Goal: Communication & Community: Answer question/provide support

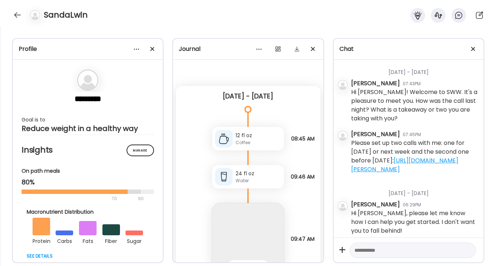
scroll to position [0, 119]
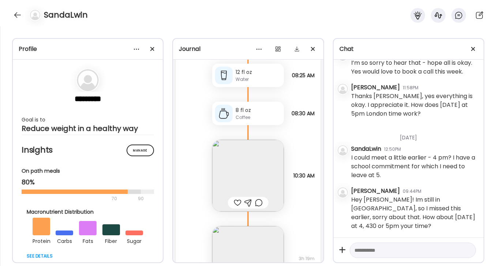
click at [258, 154] on img at bounding box center [248, 176] width 72 height 72
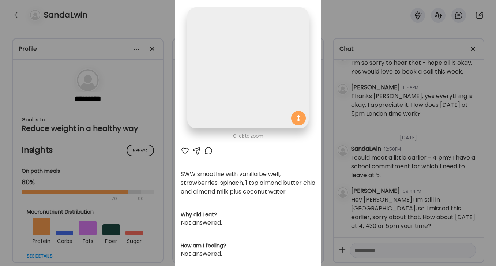
scroll to position [0, 0]
click at [208, 152] on div at bounding box center [208, 150] width 9 height 9
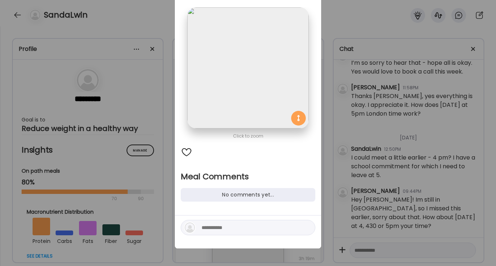
click at [257, 231] on textarea at bounding box center [251, 227] width 99 height 9
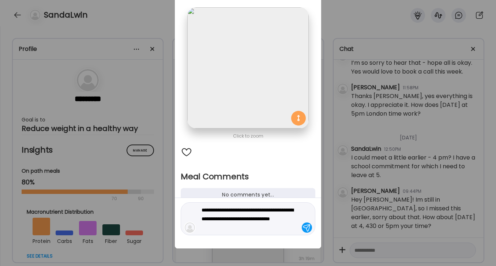
type textarea "**********"
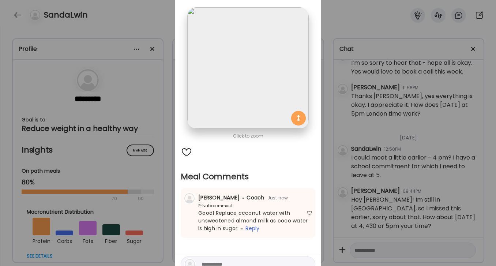
click at [358, 25] on div "Ate Coach Dashboard Wahoo! It’s official Take a moment to set up your Coach Pro…" at bounding box center [248, 133] width 496 height 266
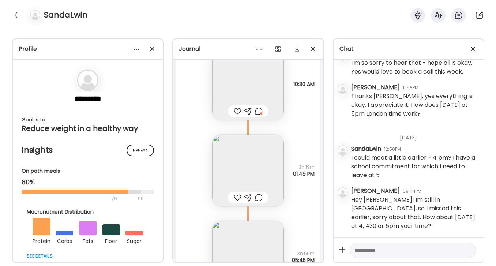
scroll to position [4247, 0]
click at [262, 158] on img at bounding box center [248, 169] width 72 height 72
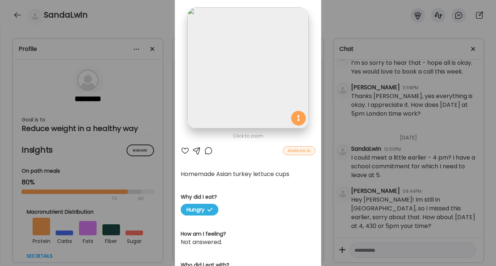
click at [187, 150] on div at bounding box center [185, 150] width 9 height 9
click at [207, 150] on div at bounding box center [208, 150] width 9 height 9
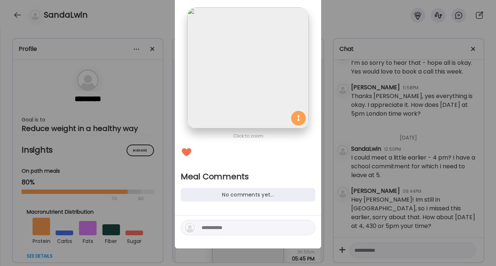
click at [254, 225] on textarea at bounding box center [251, 227] width 99 height 9
type textarea "**********"
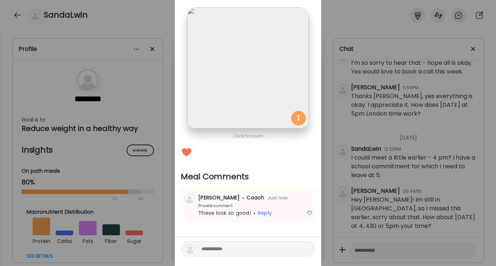
click at [349, 44] on div "Ate Coach Dashboard Wahoo! It’s official Take a moment to set up your Coach Pro…" at bounding box center [248, 133] width 496 height 266
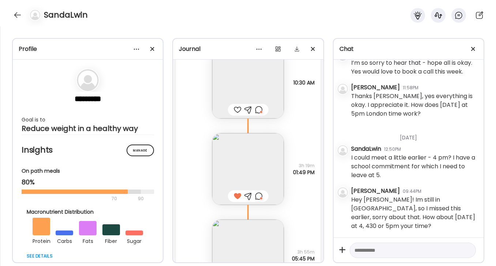
scroll to position [4340, 0]
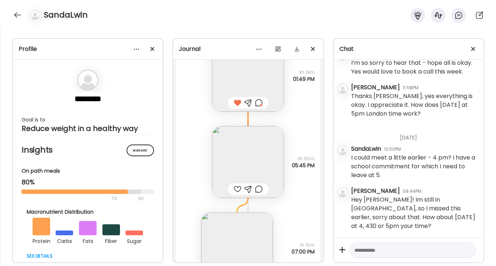
click at [254, 136] on img at bounding box center [248, 162] width 72 height 72
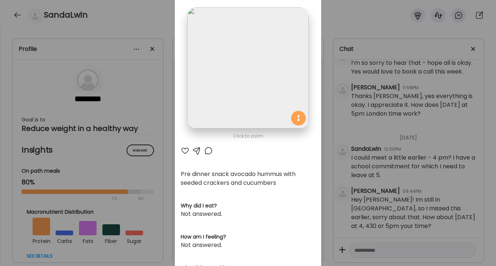
click at [184, 154] on div at bounding box center [185, 150] width 9 height 9
click at [351, 13] on div "Ate Coach Dashboard Wahoo! It’s official Take a moment to set up your Coach Pro…" at bounding box center [248, 133] width 496 height 266
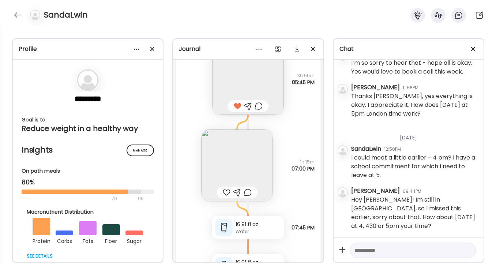
scroll to position [4446, 0]
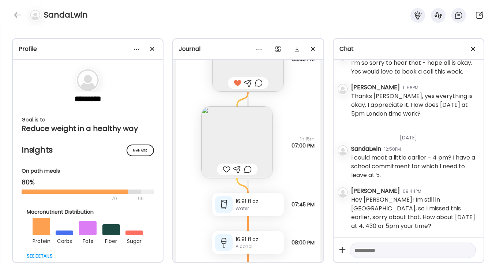
click at [238, 114] on img at bounding box center [237, 142] width 72 height 72
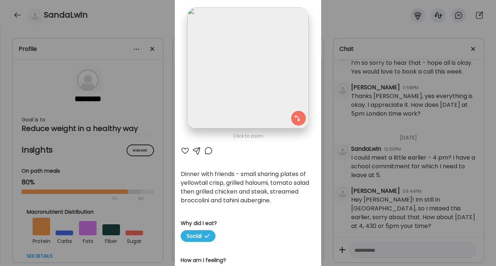
click at [184, 152] on div at bounding box center [185, 150] width 9 height 9
click at [210, 147] on div at bounding box center [208, 150] width 9 height 9
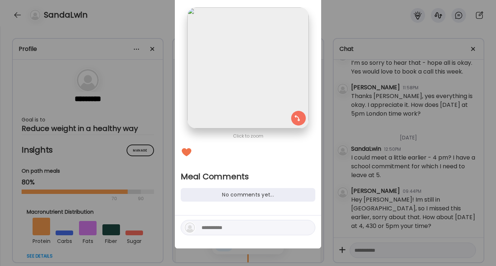
click at [228, 225] on textarea at bounding box center [251, 227] width 99 height 9
type textarea "**********"
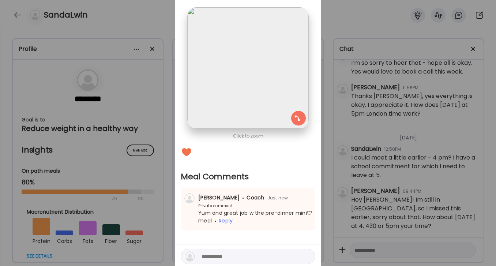
click at [392, 14] on div "Ate Coach Dashboard Wahoo! It’s official Take a moment to set up your Coach Pro…" at bounding box center [248, 133] width 496 height 266
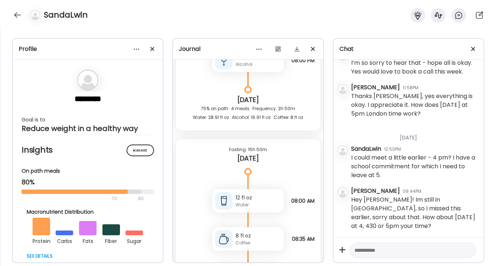
scroll to position [4756, 0]
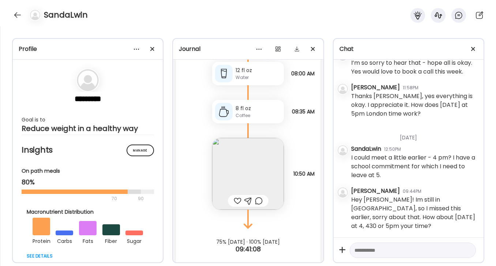
click at [265, 151] on img at bounding box center [248, 174] width 72 height 72
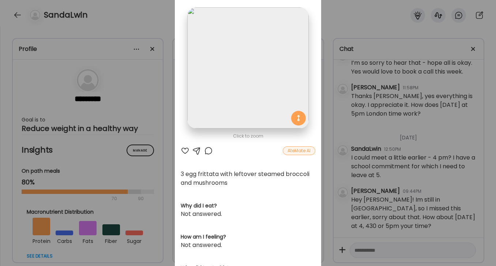
click at [189, 150] on div "AteMate AI" at bounding box center [248, 150] width 135 height 9
click at [185, 149] on div at bounding box center [185, 150] width 9 height 9
click at [359, 33] on div "Ate Coach Dashboard Wahoo! It’s official Take a moment to set up your Coach Pro…" at bounding box center [248, 133] width 496 height 266
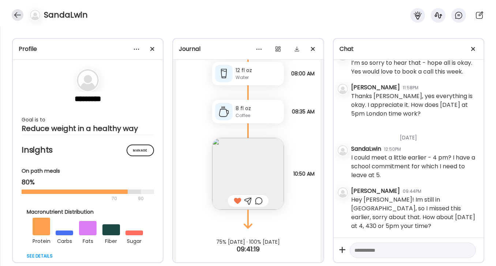
click at [15, 17] on div at bounding box center [18, 15] width 12 height 12
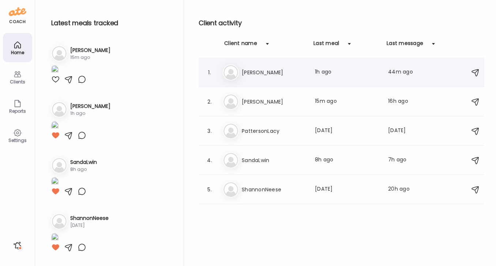
click at [269, 75] on h3 "[PERSON_NAME]" at bounding box center [274, 72] width 64 height 9
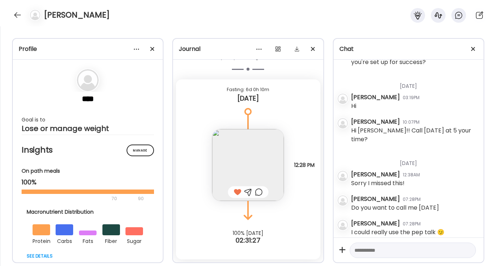
scroll to position [2235, 0]
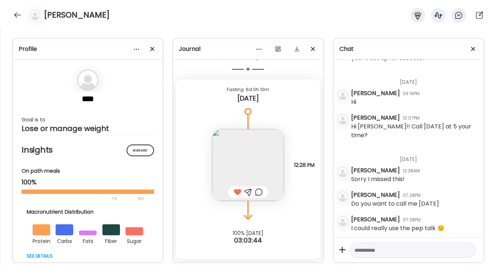
click at [400, 246] on textarea at bounding box center [406, 250] width 104 height 9
type textarea "**********"
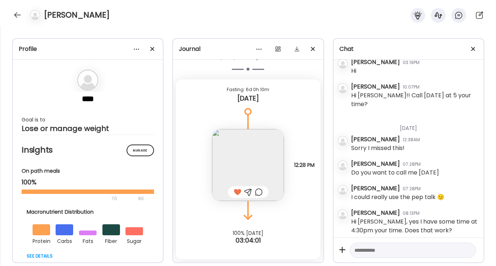
scroll to position [2268, 0]
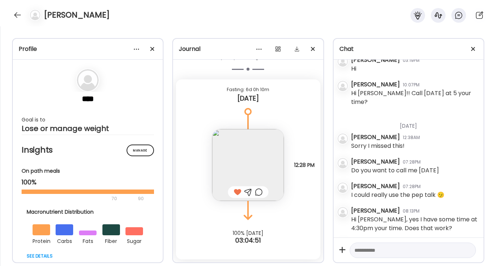
click at [385, 252] on textarea at bounding box center [406, 250] width 104 height 9
paste textarea "**********"
type textarea "**********"
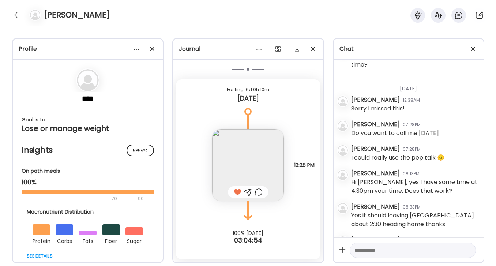
scroll to position [2311, 0]
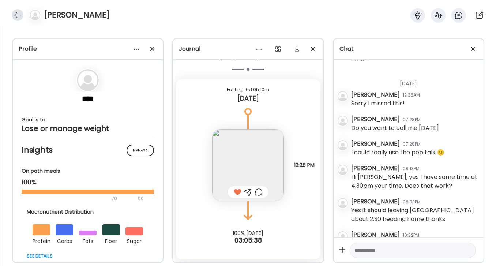
click at [12, 14] on div at bounding box center [18, 15] width 12 height 12
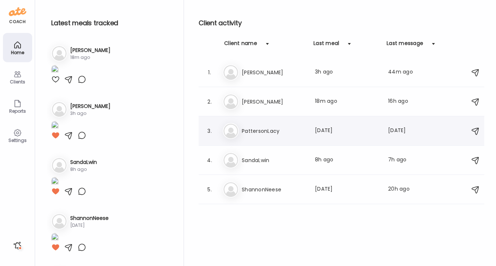
click at [277, 134] on h3 "PattersonLacy" at bounding box center [274, 131] width 64 height 9
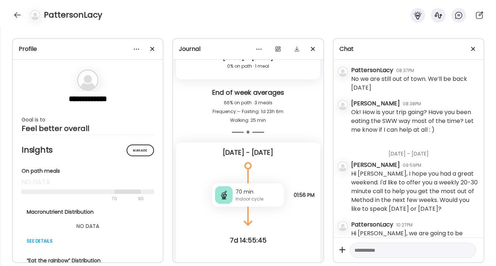
scroll to position [800, 0]
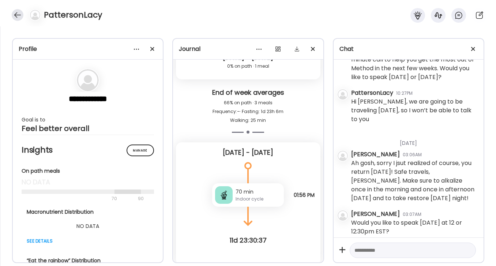
click at [19, 15] on div at bounding box center [18, 15] width 12 height 12
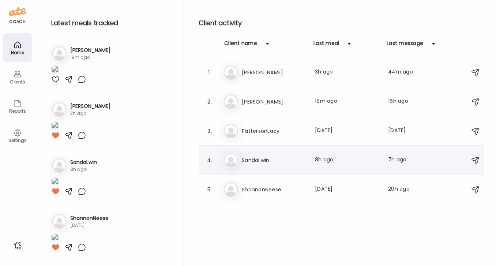
click at [253, 159] on h3 "SandaLwin" at bounding box center [274, 160] width 64 height 9
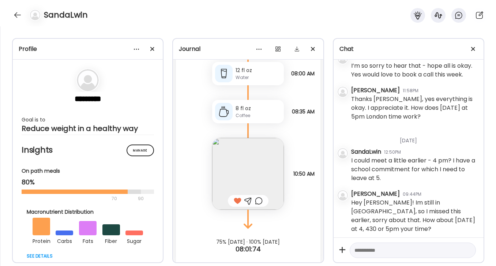
scroll to position [17773, 0]
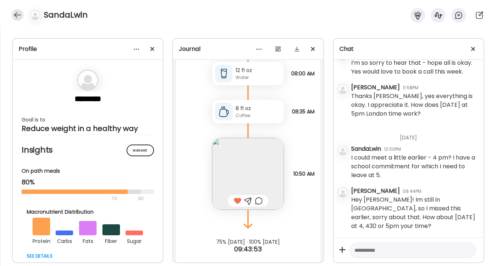
click at [20, 14] on div at bounding box center [18, 15] width 12 height 12
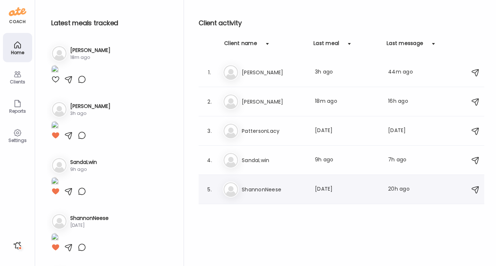
click at [271, 188] on h3 "ShannonNeese" at bounding box center [274, 189] width 64 height 9
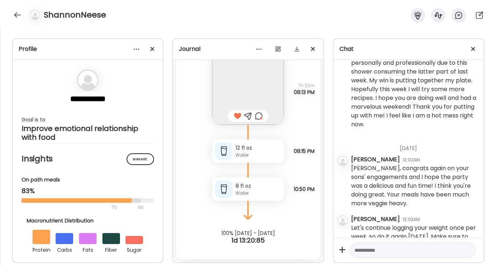
scroll to position [1781, 0]
click at [17, 15] on div at bounding box center [18, 15] width 12 height 12
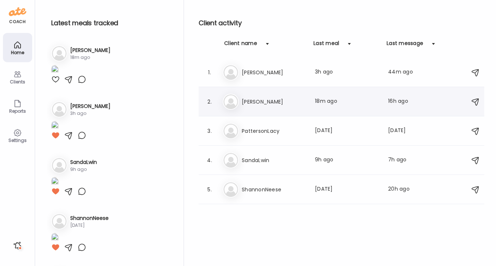
click at [269, 103] on h3 "[PERSON_NAME]" at bounding box center [274, 101] width 64 height 9
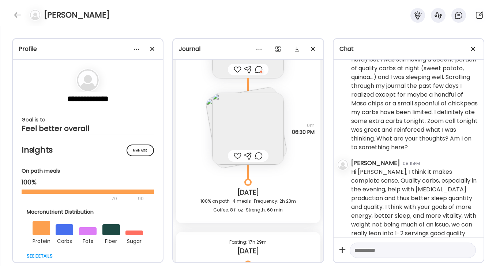
scroll to position [9880, 0]
click at [261, 93] on img at bounding box center [248, 129] width 72 height 72
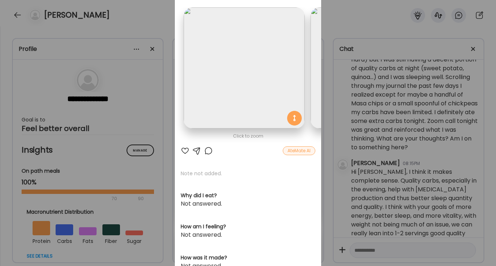
scroll to position [0, 119]
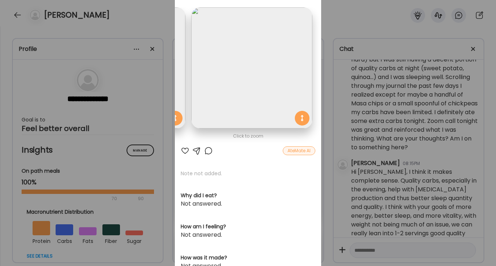
click at [210, 151] on div at bounding box center [208, 150] width 9 height 9
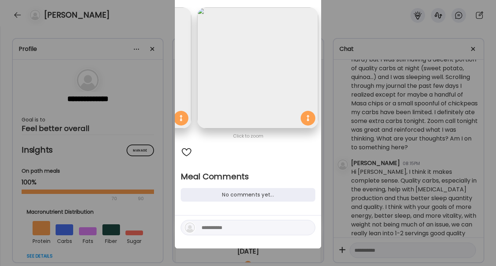
click at [243, 228] on textarea at bounding box center [251, 227] width 99 height 9
type textarea "*"
click at [369, 17] on div "Ate Coach Dashboard Wahoo! It’s official Take a moment to set up your Coach Pro…" at bounding box center [248, 133] width 496 height 266
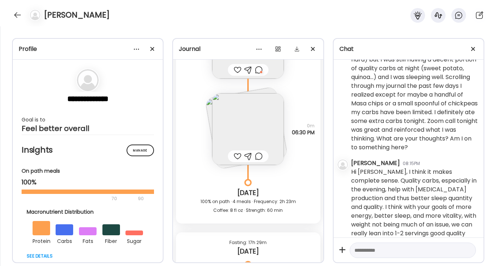
click at [259, 152] on div at bounding box center [259, 156] width 8 height 9
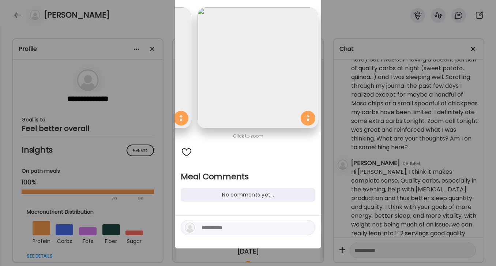
click at [238, 225] on textarea at bounding box center [251, 227] width 99 height 9
type textarea "**********"
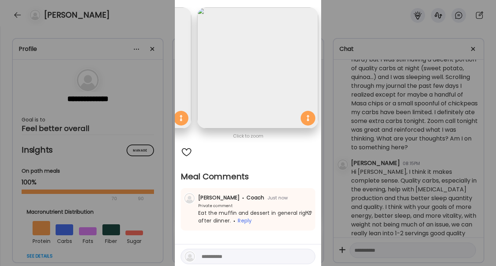
click at [357, 21] on div "Ate Coach Dashboard Wahoo! It’s official Take a moment to set up your Coach Pro…" at bounding box center [248, 133] width 496 height 266
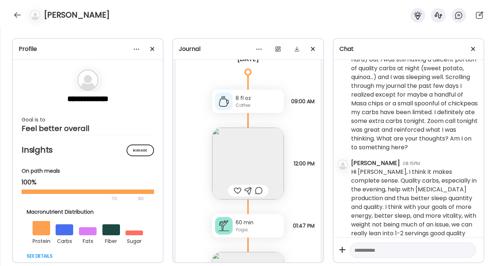
scroll to position [10075, 0]
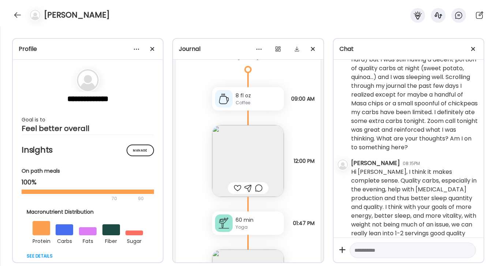
click at [258, 148] on img at bounding box center [248, 161] width 72 height 72
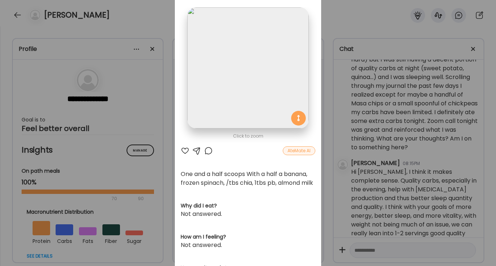
click at [184, 150] on div at bounding box center [185, 150] width 9 height 9
click at [355, 11] on div "Ate Coach Dashboard Wahoo! It’s official Take a moment to set up your Coach Pro…" at bounding box center [248, 133] width 496 height 266
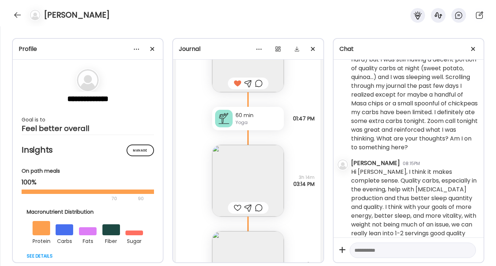
scroll to position [10188, 0]
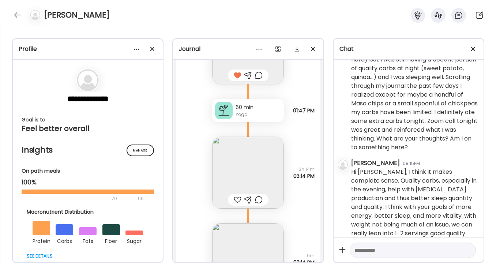
click at [258, 141] on img at bounding box center [248, 173] width 72 height 72
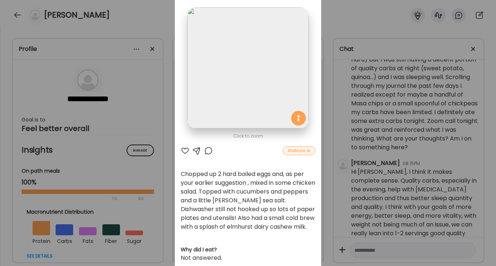
click at [184, 150] on div at bounding box center [185, 150] width 9 height 9
click at [211, 149] on div at bounding box center [208, 150] width 9 height 9
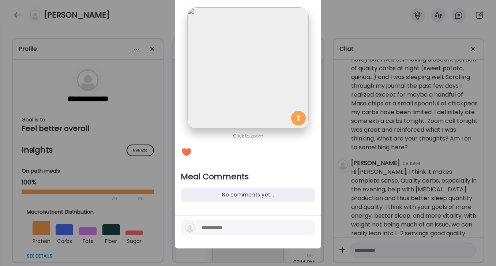
scroll to position [0, 0]
click at [238, 227] on textarea at bounding box center [251, 227] width 99 height 9
type textarea "**********"
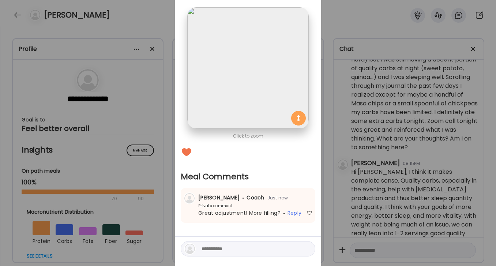
click at [360, 10] on div "Ate Coach Dashboard Wahoo! It’s official Take a moment to set up your Coach Pro…" at bounding box center [248, 133] width 496 height 266
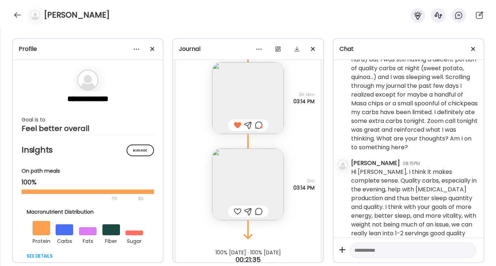
scroll to position [10264, 0]
click at [264, 169] on img at bounding box center [248, 183] width 72 height 72
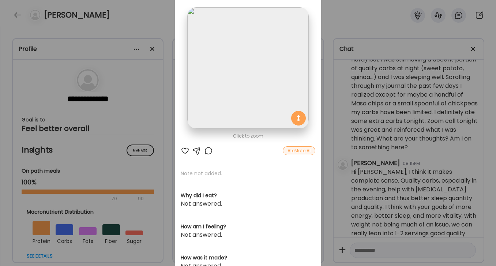
click at [187, 151] on div at bounding box center [185, 150] width 9 height 9
click at [365, 15] on div "Ate Coach Dashboard Wahoo! It’s official Take a moment to set up your Coach Pro…" at bounding box center [248, 133] width 496 height 266
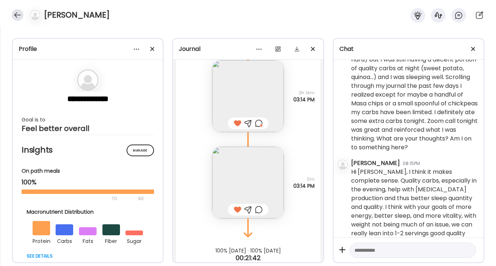
click at [17, 15] on div at bounding box center [18, 15] width 12 height 12
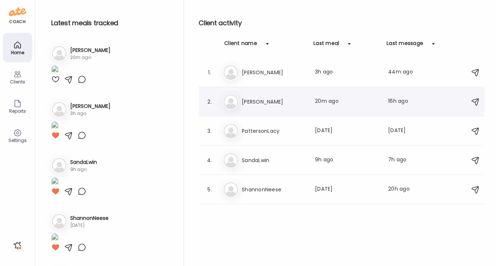
click at [260, 100] on h3 "[PERSON_NAME]" at bounding box center [274, 101] width 64 height 9
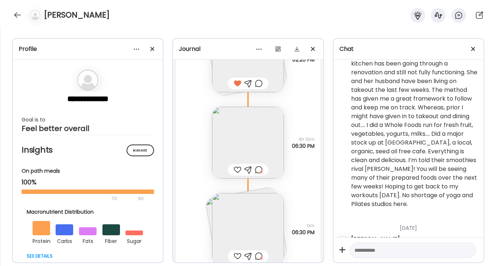
scroll to position [9779, 0]
click at [260, 166] on div at bounding box center [259, 170] width 8 height 9
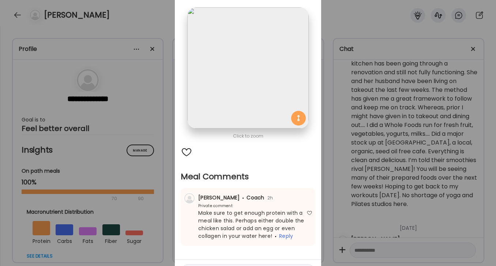
scroll to position [83, 0]
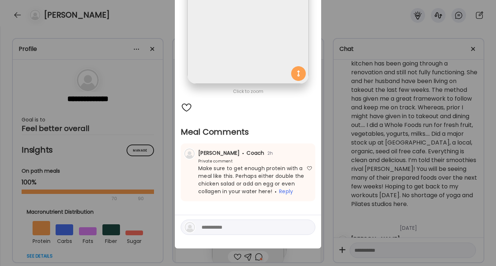
click at [381, 27] on div "Ate Coach Dashboard Wahoo! It’s official Take a moment to set up your Coach Pro…" at bounding box center [248, 133] width 496 height 266
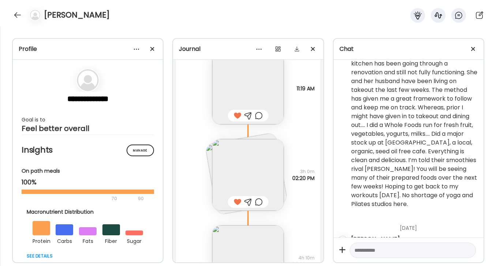
scroll to position [9663, 0]
click at [19, 15] on div at bounding box center [18, 15] width 12 height 12
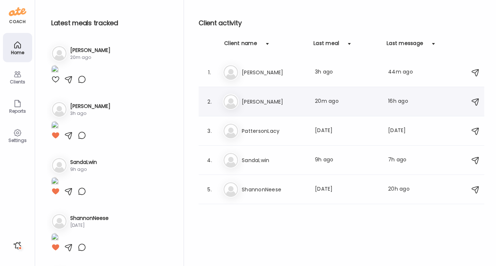
click at [270, 102] on h3 "[PERSON_NAME]" at bounding box center [274, 101] width 64 height 9
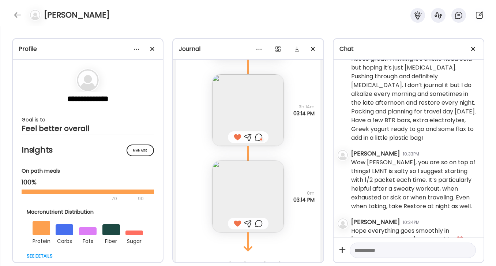
scroll to position [10233, 0]
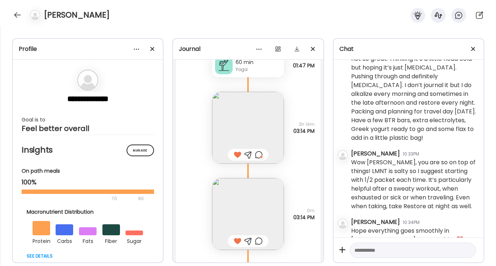
click at [257, 150] on div at bounding box center [259, 154] width 8 height 9
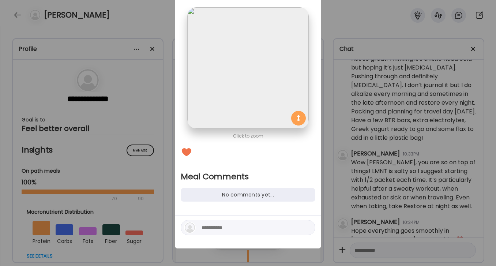
scroll to position [39, 0]
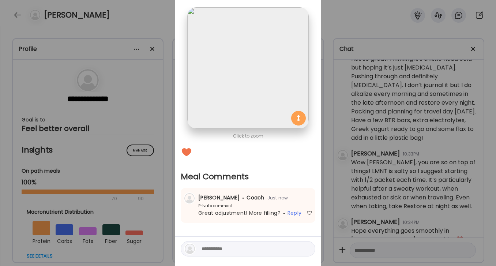
click at [346, 31] on div "Ate Coach Dashboard Wahoo! It’s official Take a moment to set up your Coach Pro…" at bounding box center [248, 133] width 496 height 266
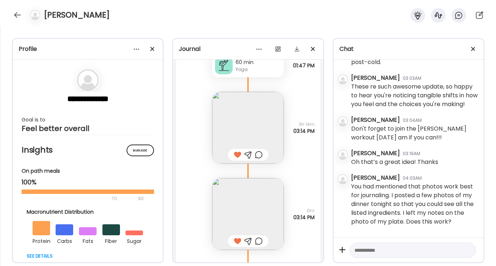
scroll to position [3785, 0]
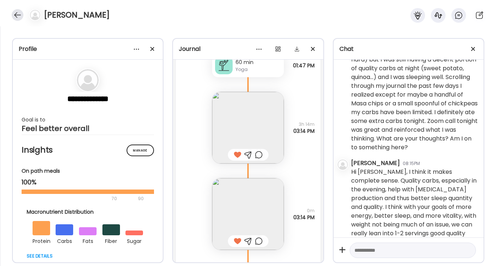
click at [14, 17] on div at bounding box center [18, 15] width 12 height 12
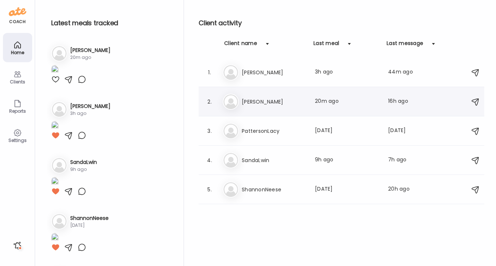
click at [255, 100] on h3 "[PERSON_NAME]" at bounding box center [274, 101] width 64 height 9
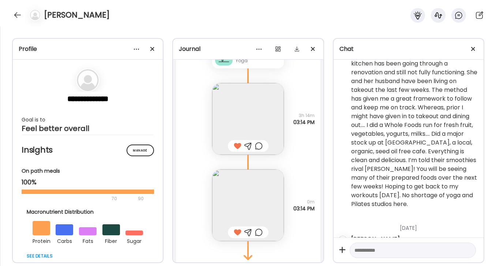
scroll to position [10233, 0]
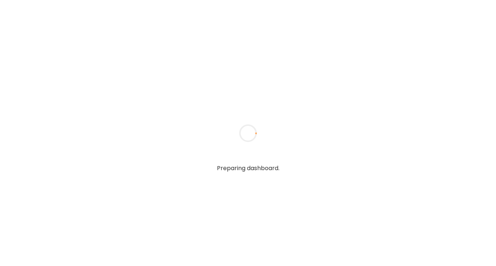
type input "**********"
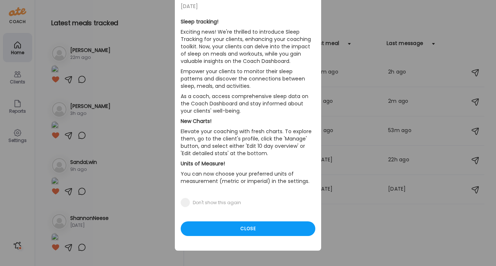
scroll to position [45, 0]
click at [280, 229] on div "Close" at bounding box center [248, 228] width 135 height 15
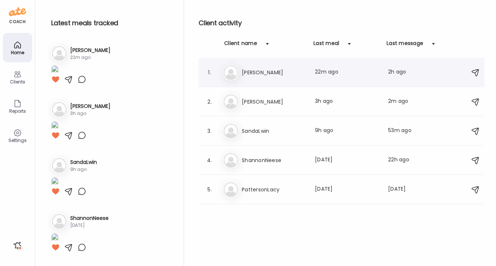
click at [261, 73] on h3 "[PERSON_NAME]" at bounding box center [274, 72] width 64 height 9
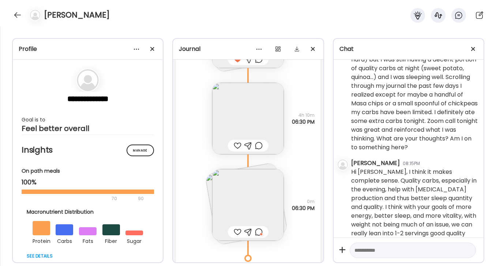
scroll to position [9805, 0]
click at [260, 227] on div at bounding box center [259, 231] width 8 height 9
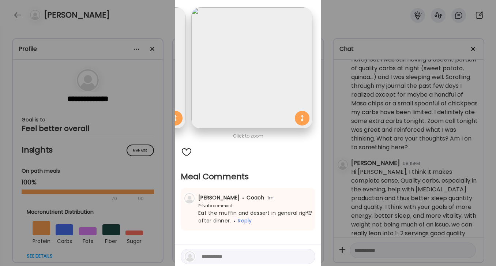
scroll to position [68, 0]
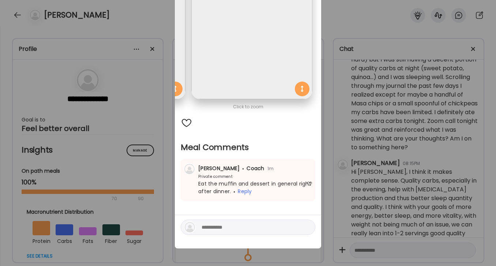
click at [364, 19] on div "Ate Coach Dashboard Wahoo! It’s official Take a moment to set up your Coach Pro…" at bounding box center [248, 133] width 496 height 266
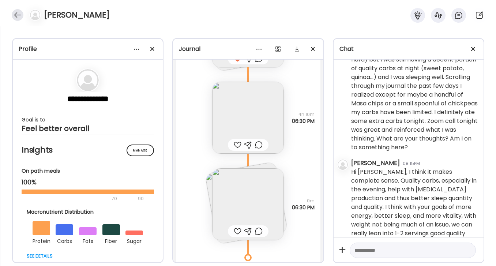
click at [14, 17] on div at bounding box center [18, 15] width 12 height 12
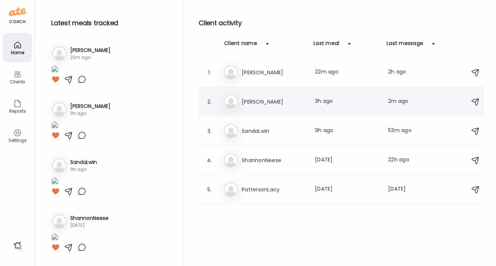
click at [260, 102] on h3 "[PERSON_NAME]" at bounding box center [274, 101] width 64 height 9
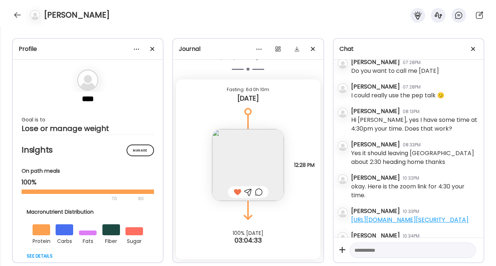
scroll to position [2386, 0]
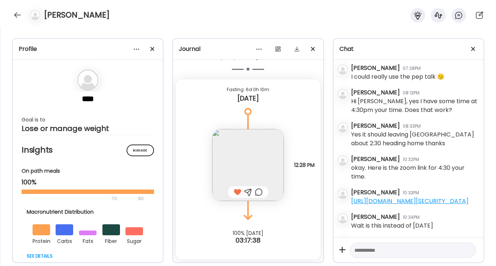
click at [391, 252] on textarea at bounding box center [406, 250] width 104 height 9
type textarea "**********"
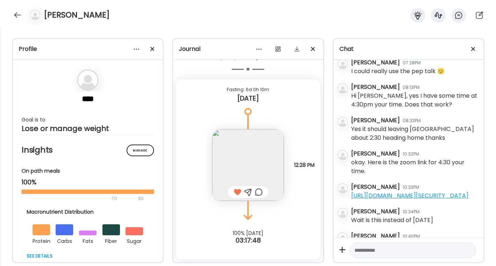
scroll to position [2411, 0]
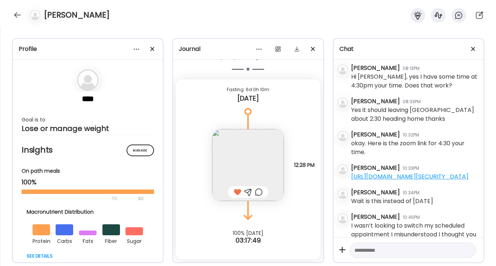
click at [383, 247] on textarea at bounding box center [406, 250] width 104 height 9
type textarea "**********"
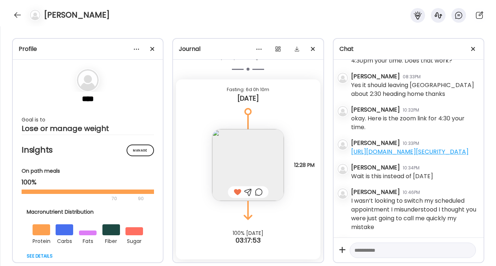
scroll to position [2436, 0]
click at [374, 248] on textarea at bounding box center [406, 250] width 104 height 9
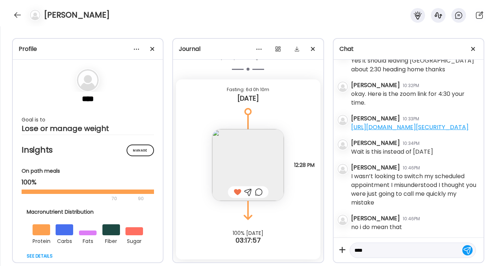
scroll to position [2460, 0]
type textarea "*"
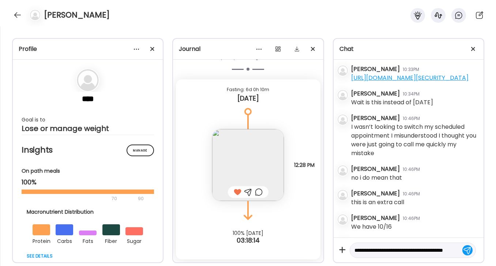
scroll to position [8, 0]
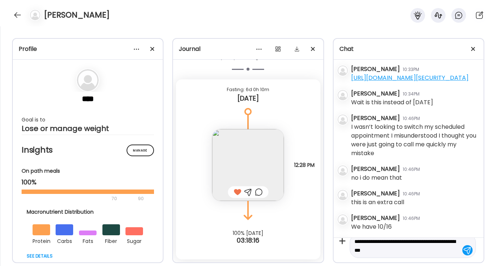
type textarea "**********"
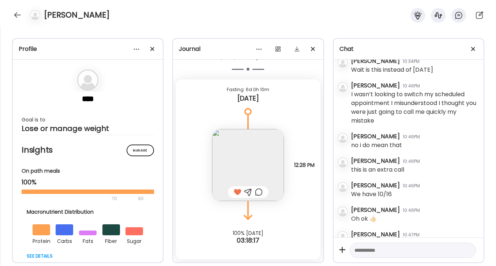
scroll to position [2543, 0]
